Goal: Check status

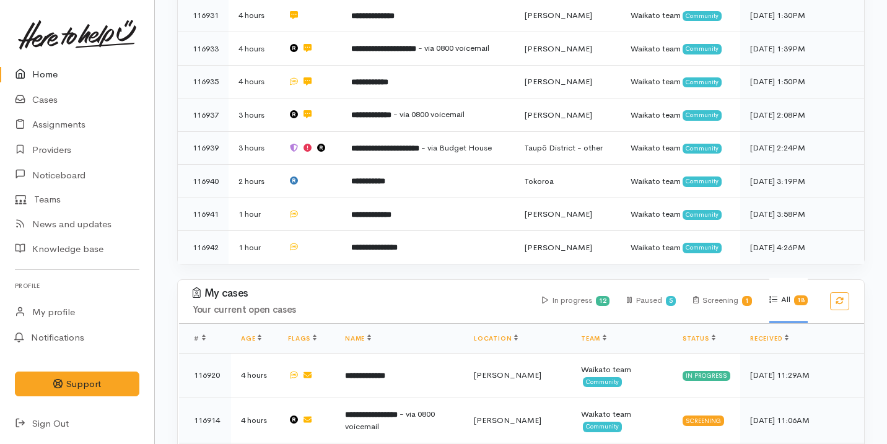
scroll to position [373, 0]
click at [66, 108] on link "Cases" at bounding box center [77, 99] width 154 height 25
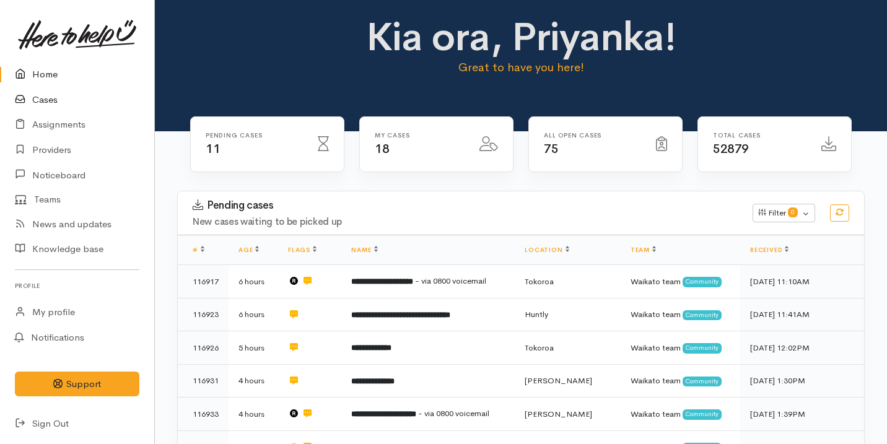
scroll to position [0, 0]
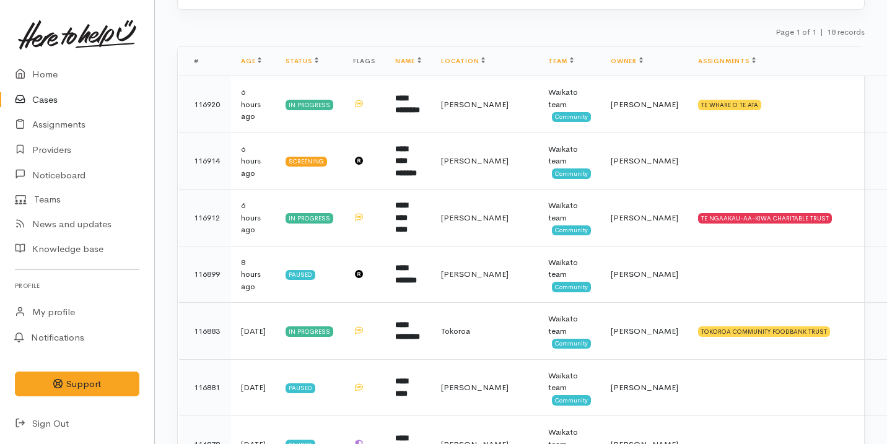
scroll to position [199, 0]
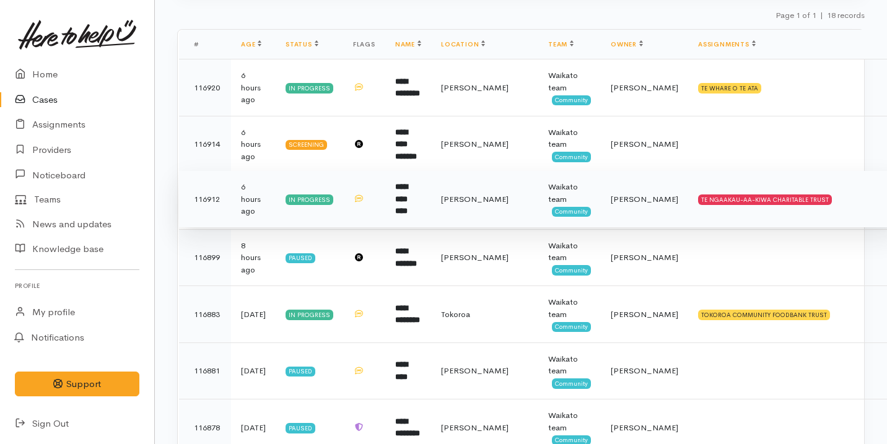
click at [431, 208] on td "**********" at bounding box center [408, 199] width 46 height 57
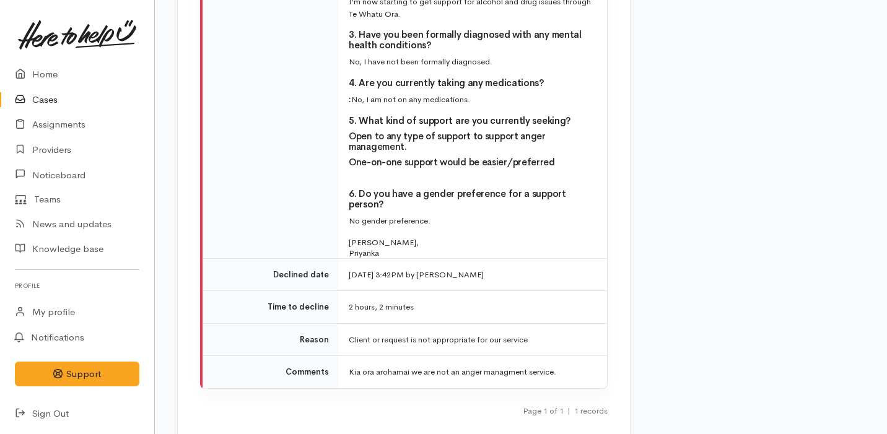
scroll to position [2040, 0]
